Goal: Check status: Check status

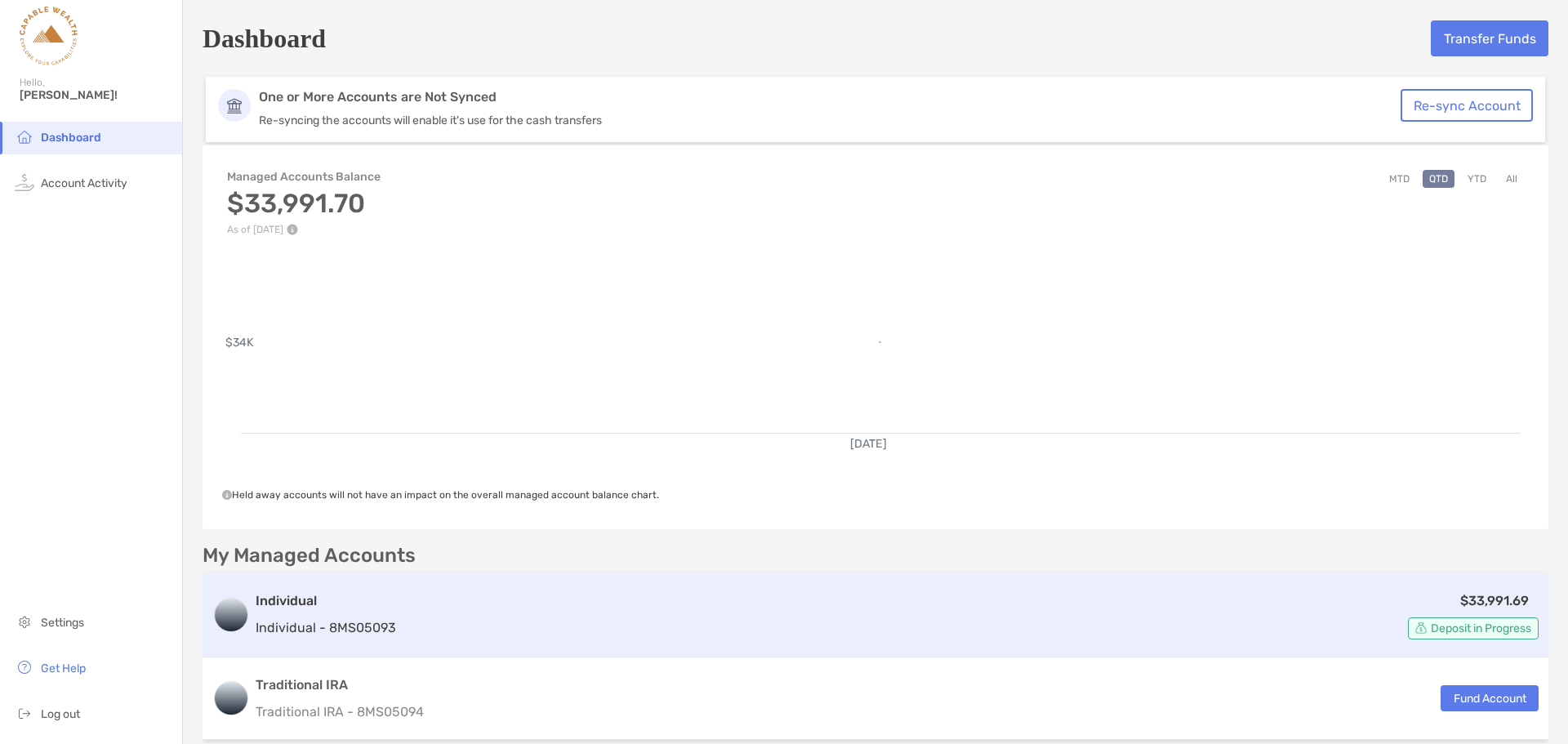
click at [745, 613] on div "$33,991.69 Deposit in Progress" at bounding box center [971, 615] width 1136 height 49
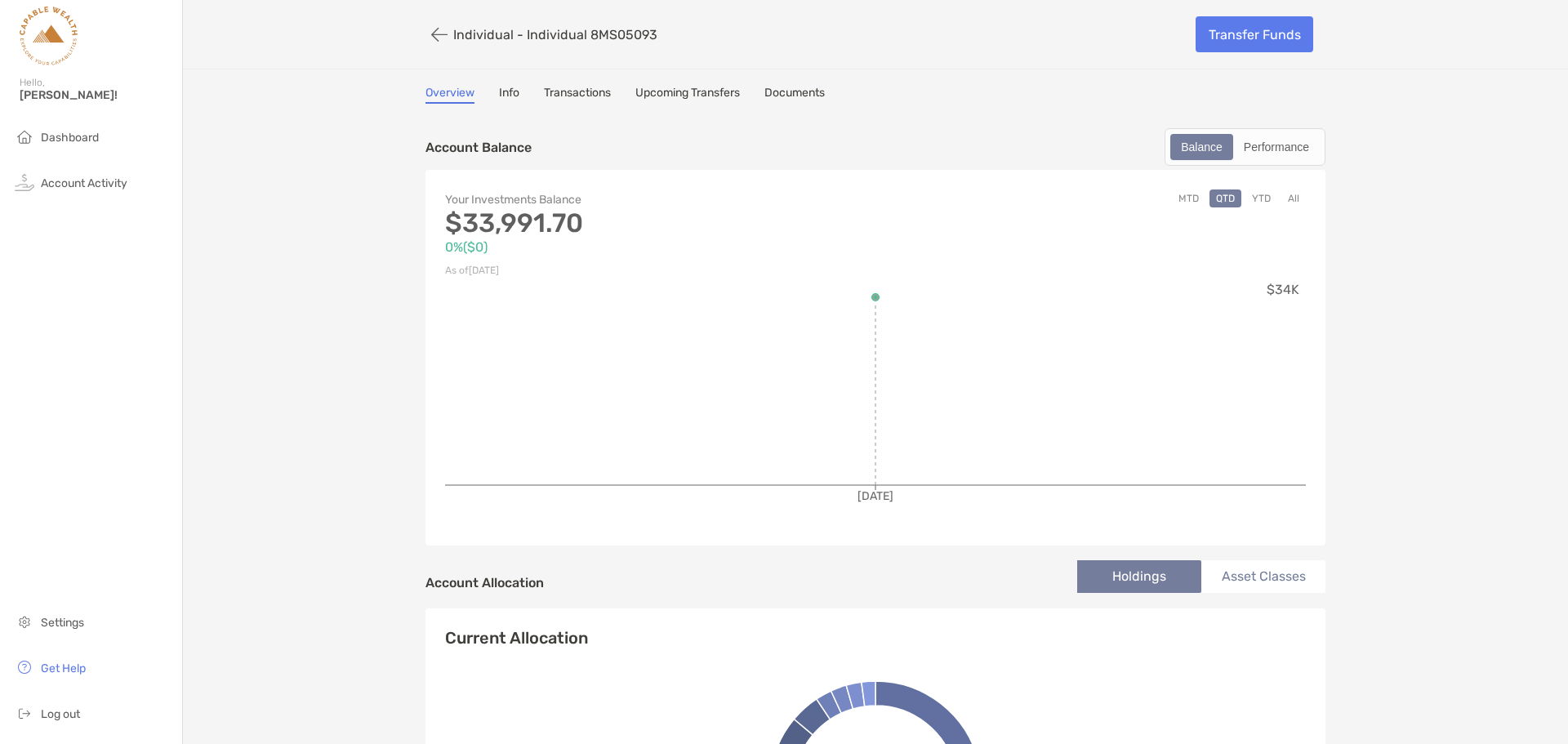
click at [1256, 198] on button "YTD" at bounding box center [1262, 198] width 32 height 18
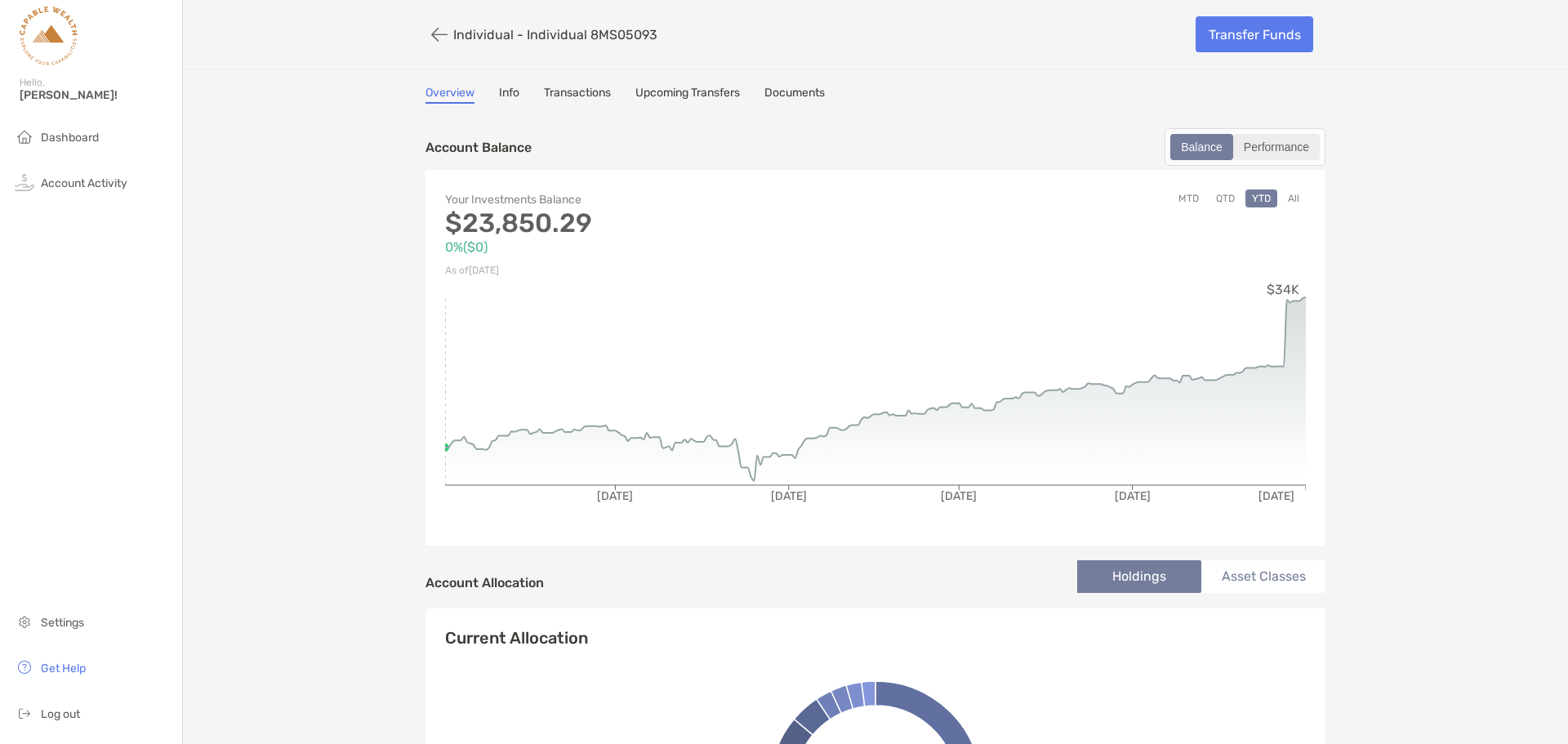
click at [1270, 154] on div "Performance" at bounding box center [1277, 147] width 83 height 23
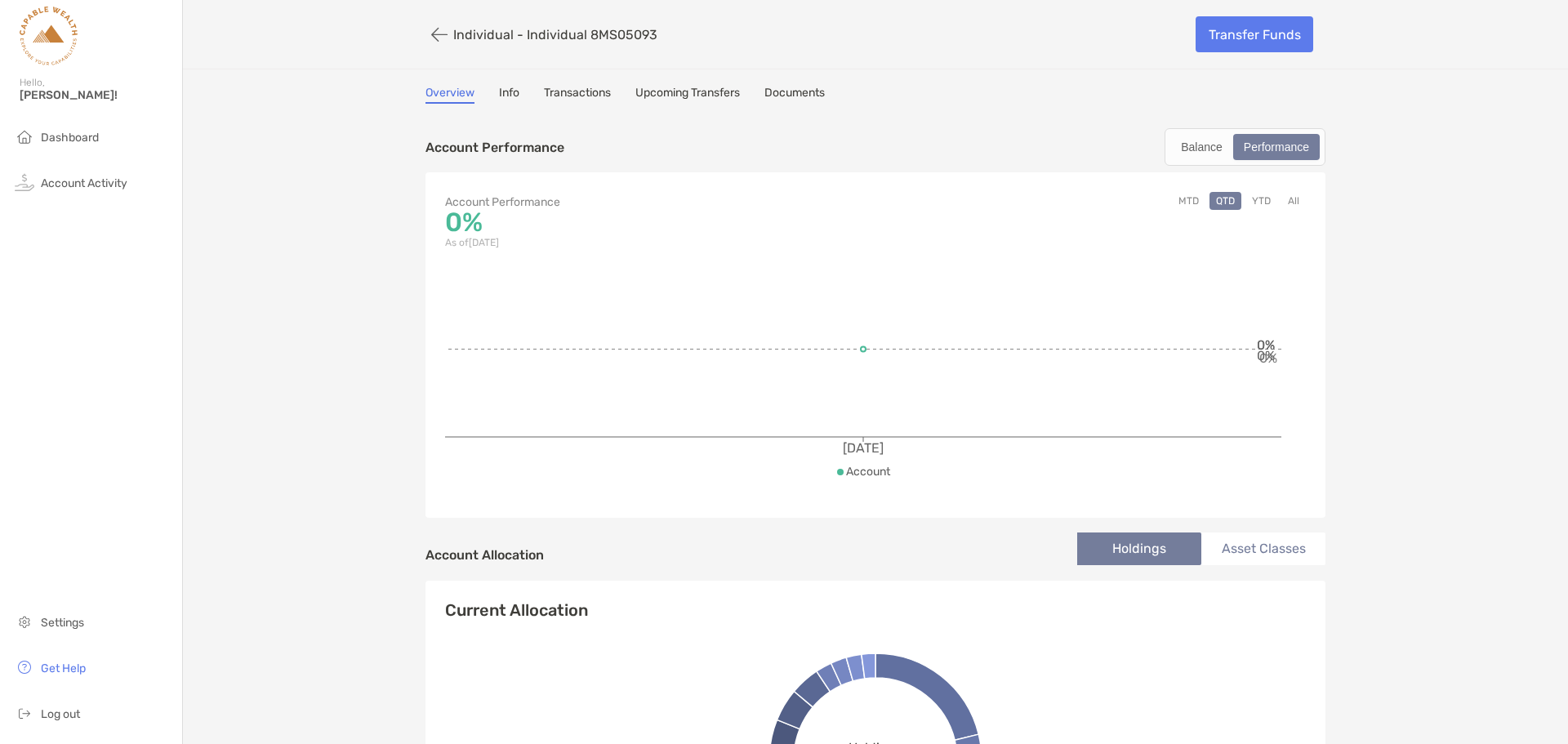
click at [1247, 205] on button "YTD" at bounding box center [1262, 201] width 32 height 18
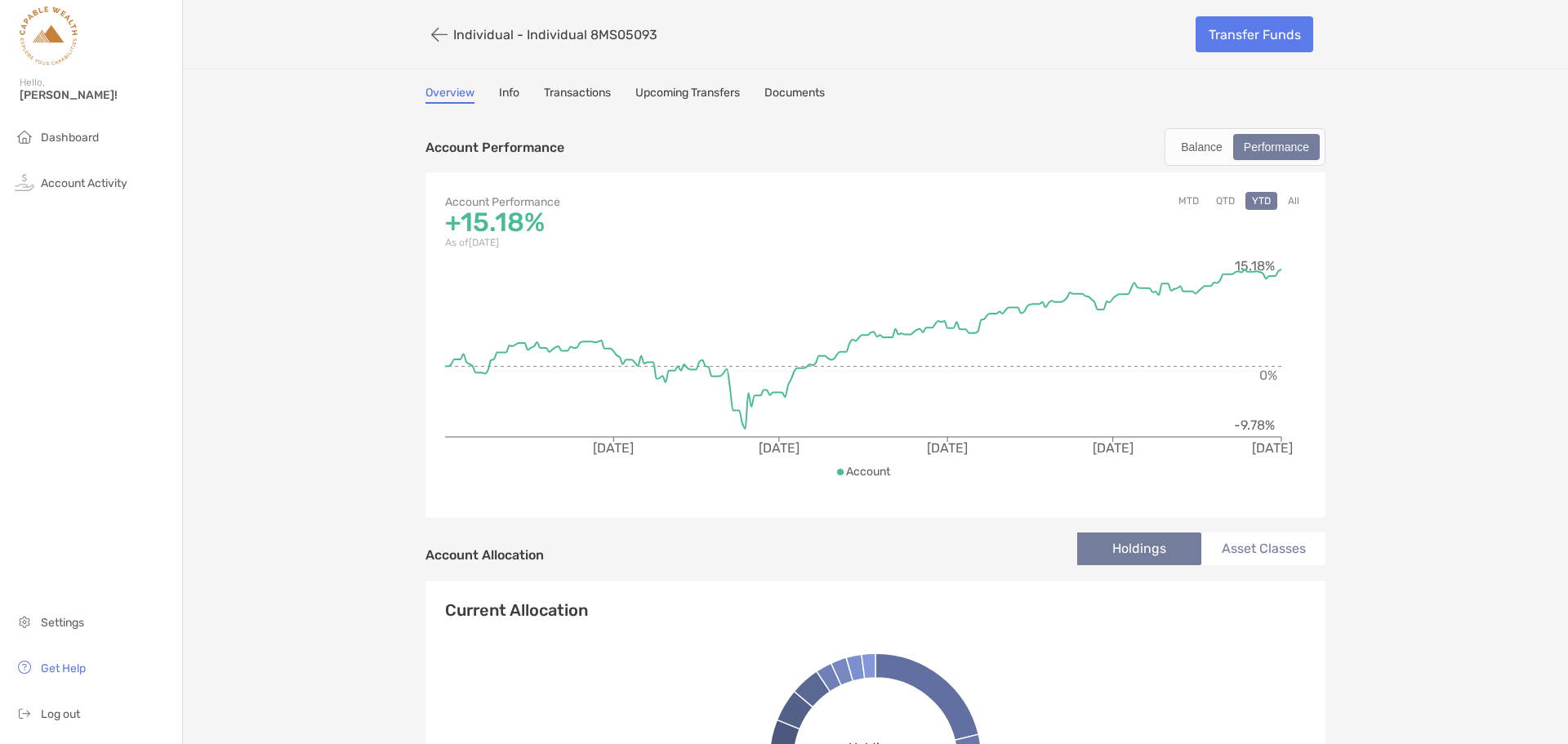
click at [1186, 205] on button "MTD" at bounding box center [1189, 201] width 34 height 18
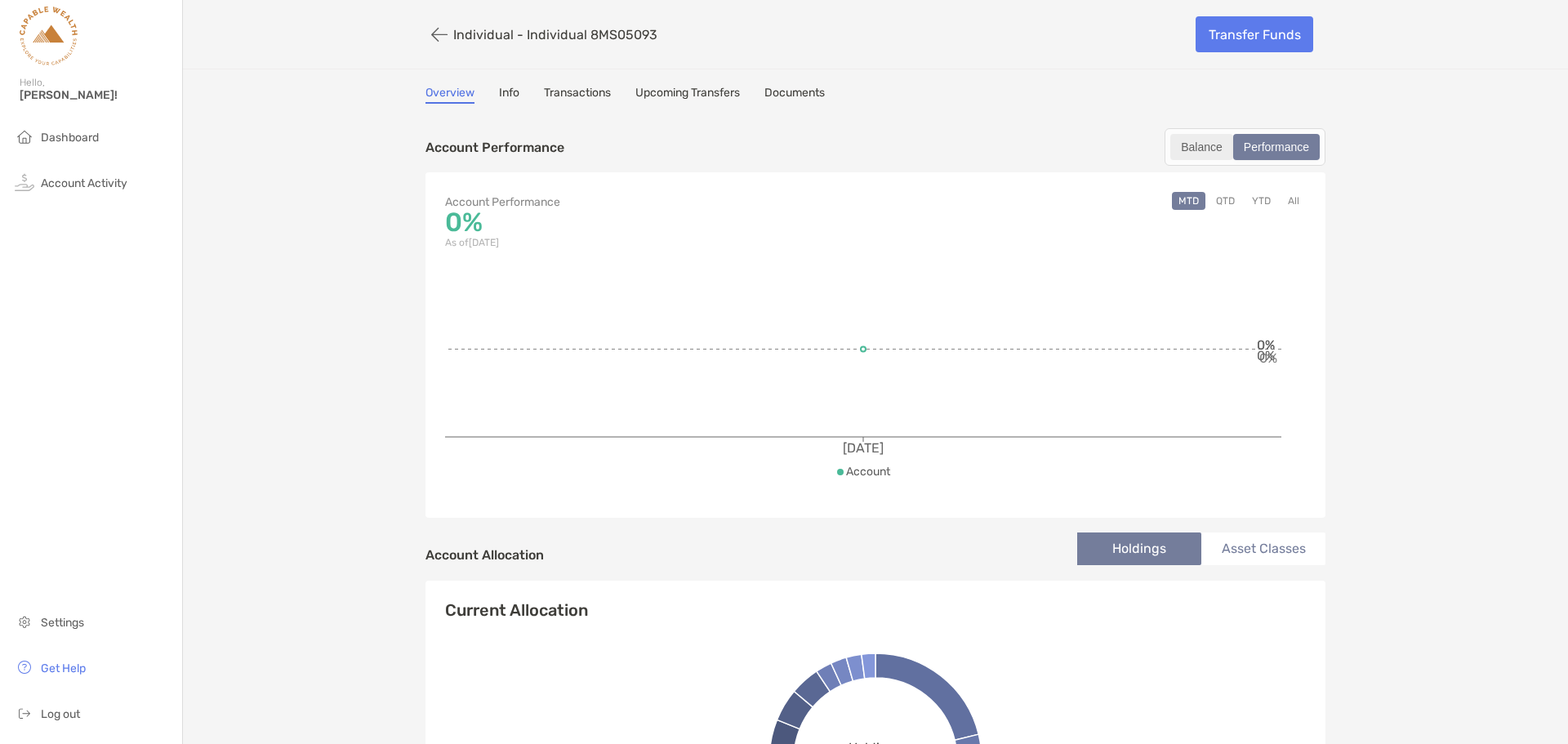
click at [1194, 154] on div "Balance" at bounding box center [1201, 147] width 59 height 23
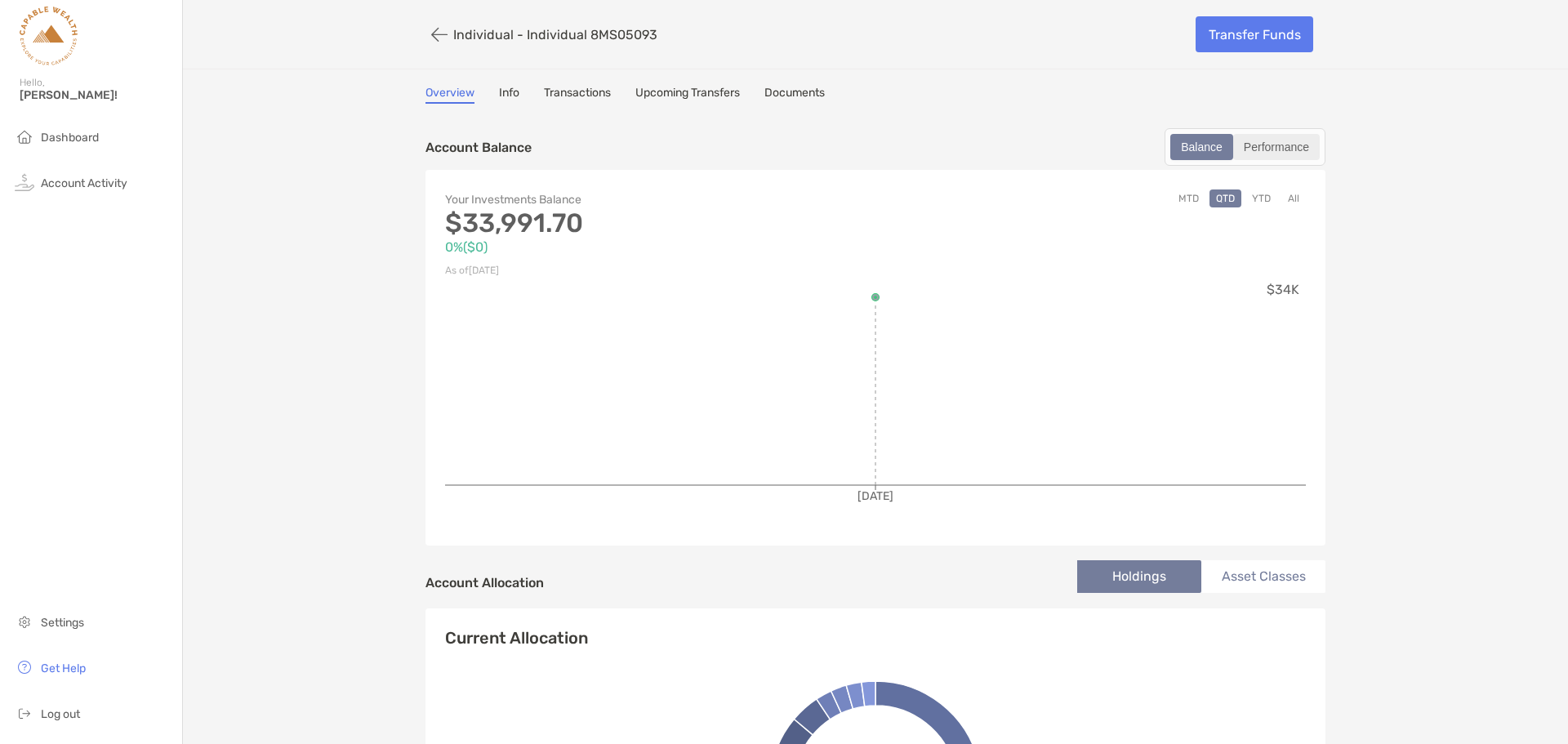
click at [1265, 154] on div "Performance" at bounding box center [1277, 147] width 83 height 23
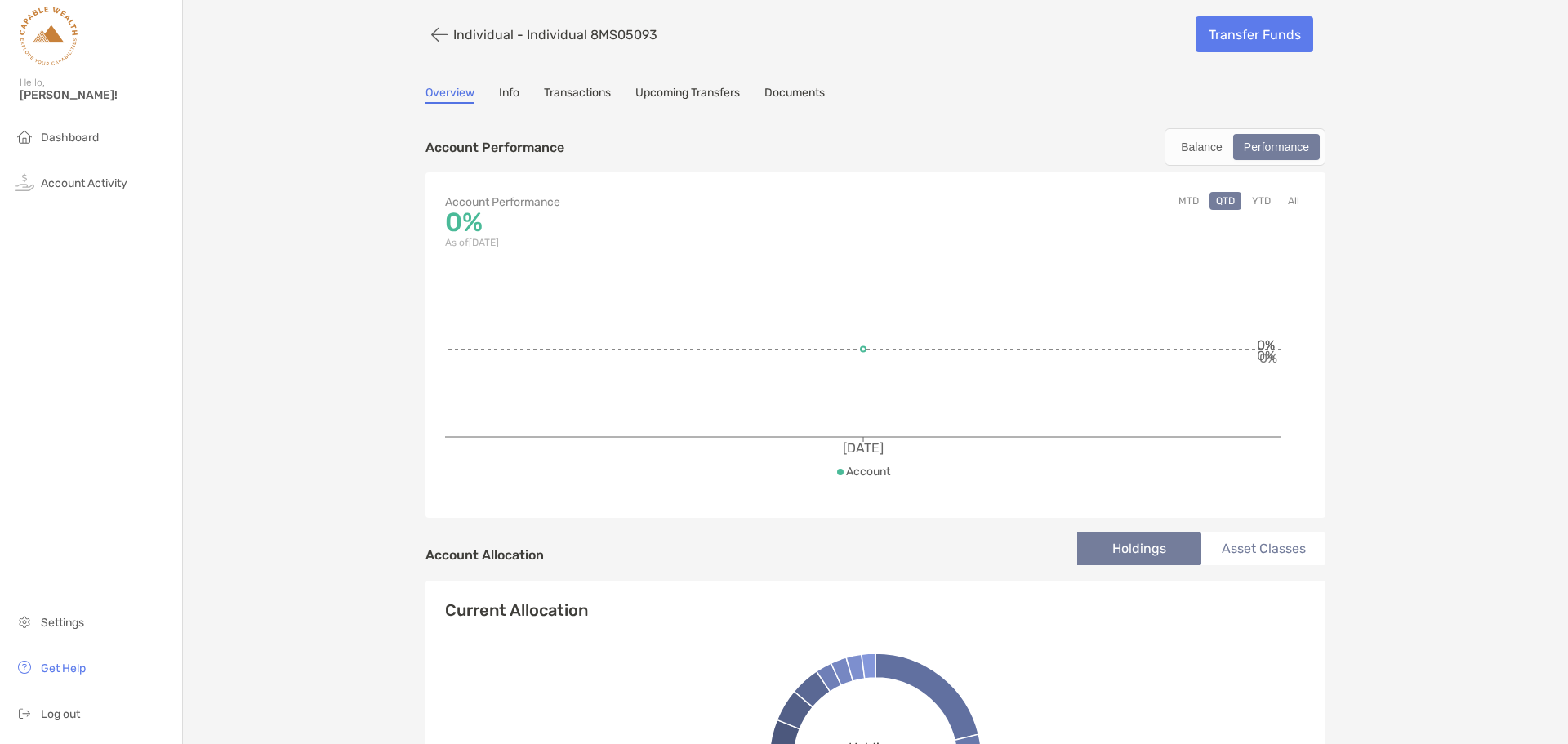
click at [1184, 200] on button "MTD" at bounding box center [1189, 201] width 34 height 18
click at [1290, 202] on button "All" at bounding box center [1294, 201] width 24 height 18
